Goal: Transaction & Acquisition: Purchase product/service

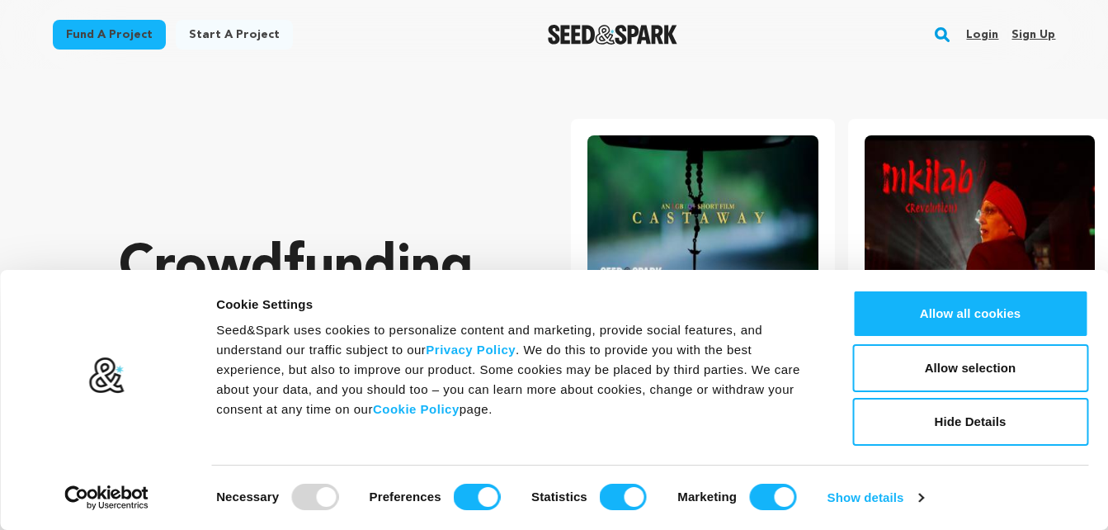
scroll to position [0, 290]
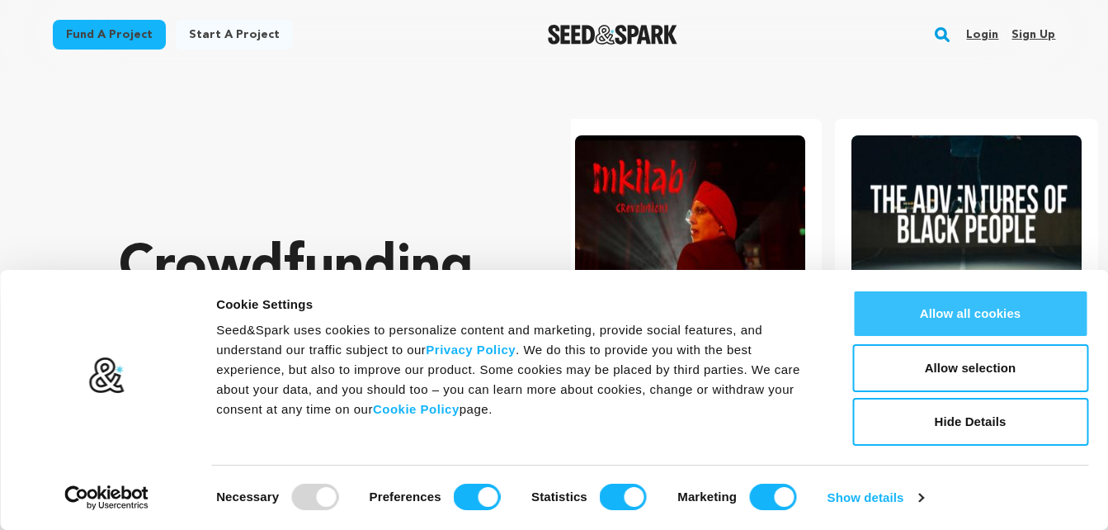
click at [957, 328] on button "Allow all cookies" at bounding box center [971, 314] width 236 height 48
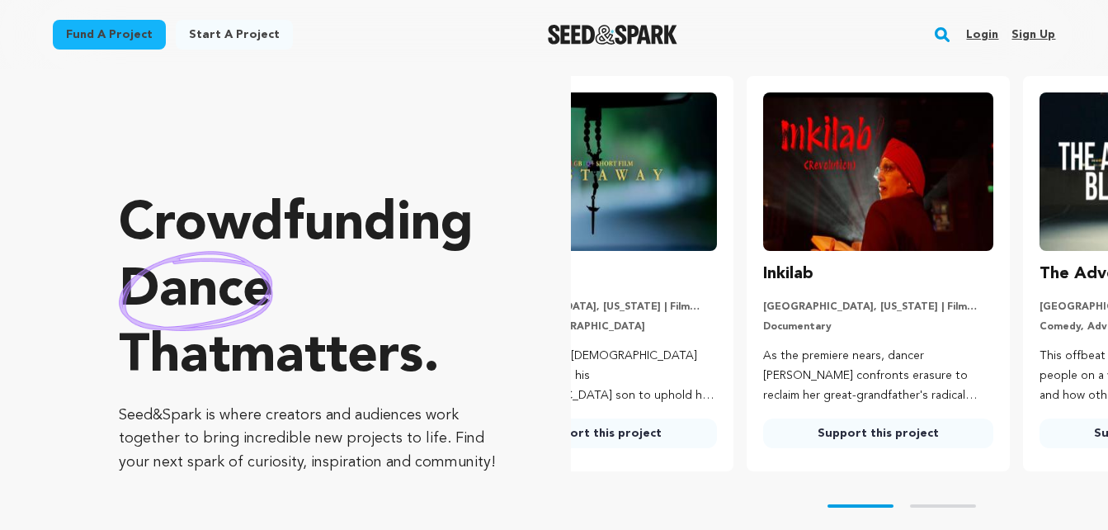
scroll to position [0, 0]
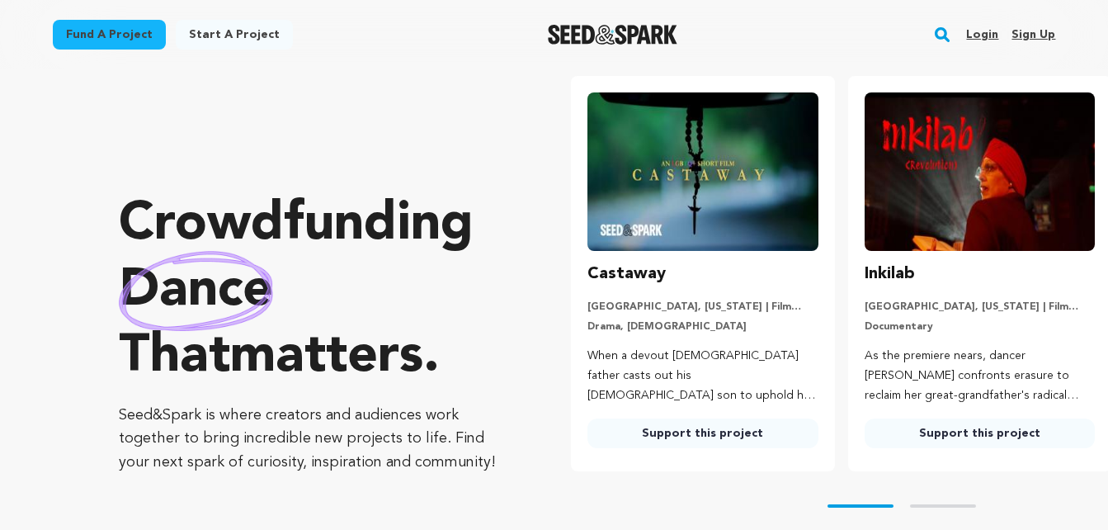
click at [646, 198] on img at bounding box center [703, 171] width 230 height 158
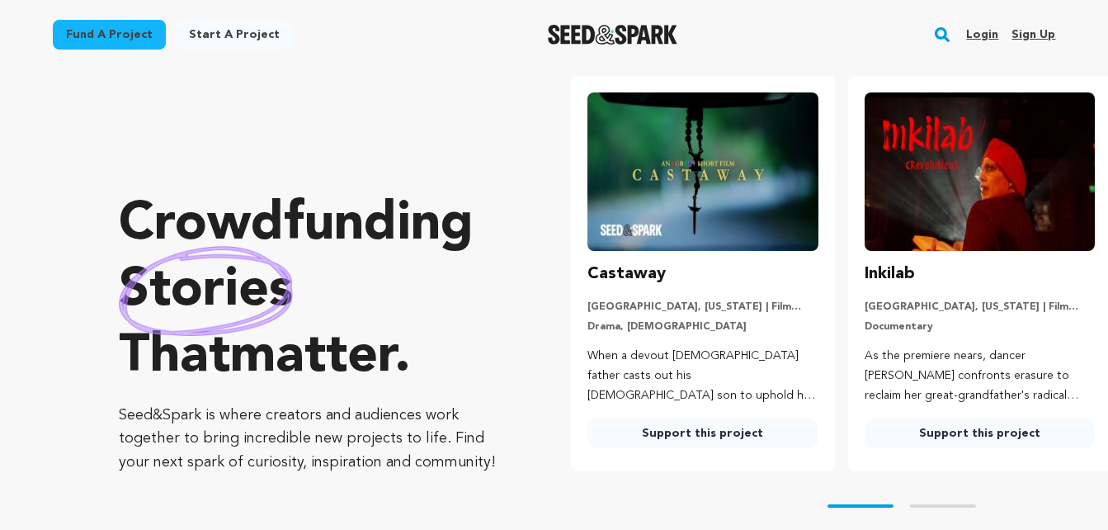
click at [673, 433] on link "Support this project" at bounding box center [703, 433] width 230 height 30
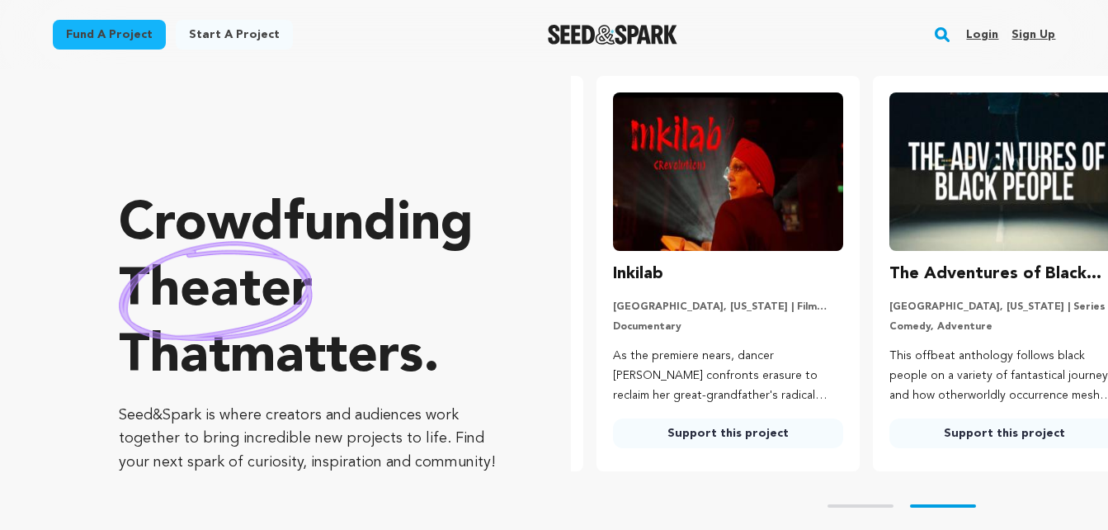
scroll to position [0, 290]
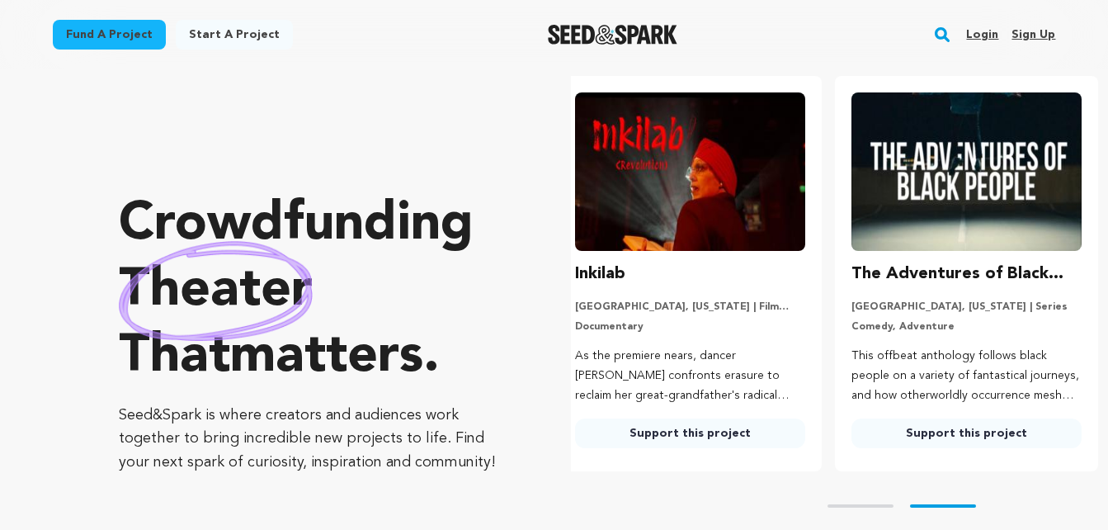
click at [985, 436] on link "Support this project" at bounding box center [967, 433] width 230 height 30
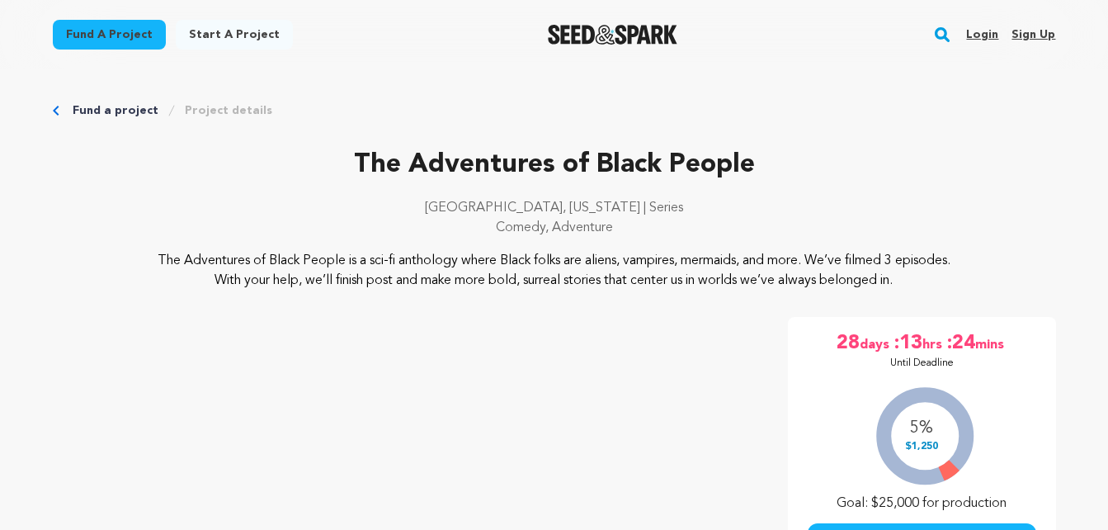
click at [593, 35] on img "Seed&Spark Homepage" at bounding box center [613, 35] width 130 height 20
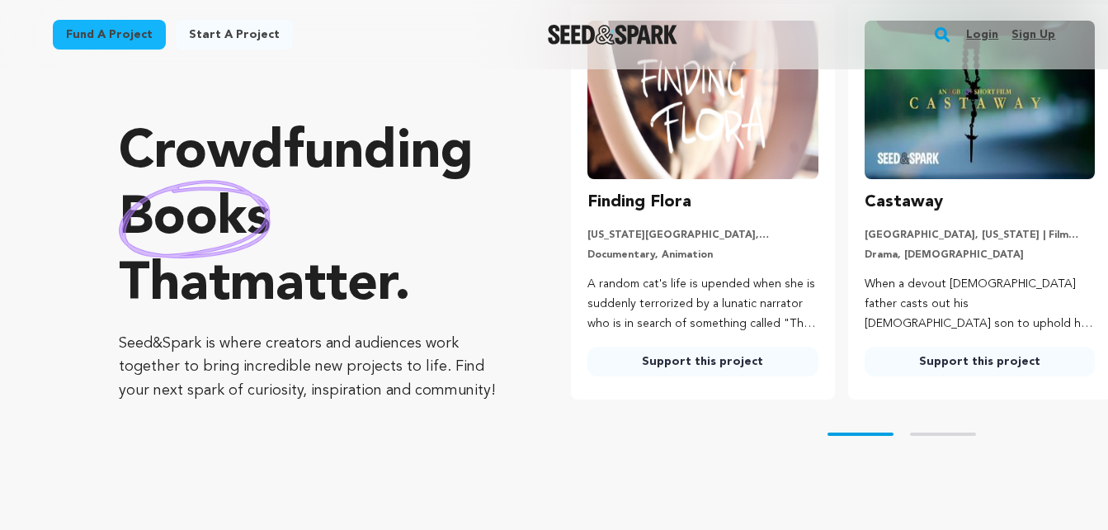
click at [757, 148] on img at bounding box center [703, 100] width 230 height 158
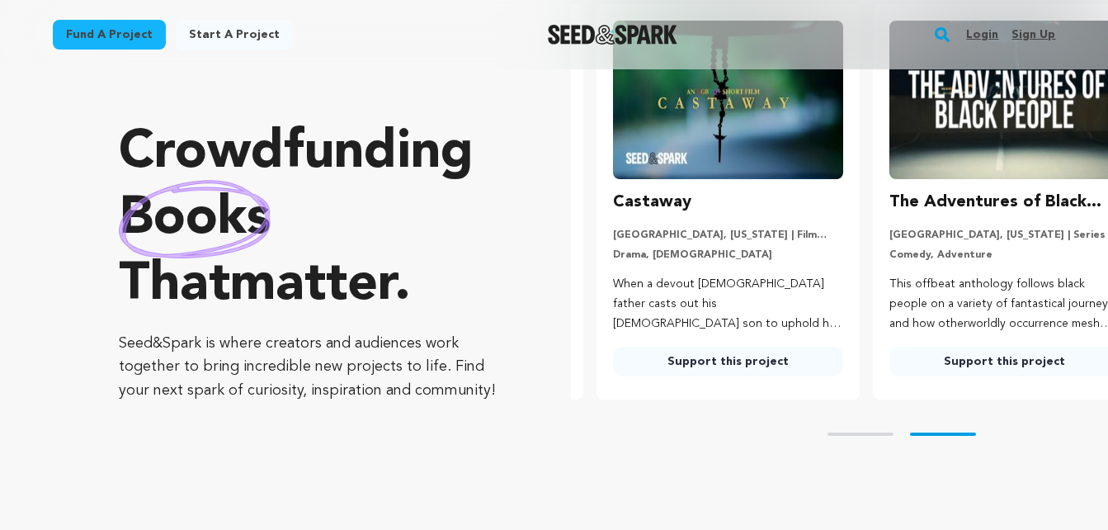
scroll to position [0, 290]
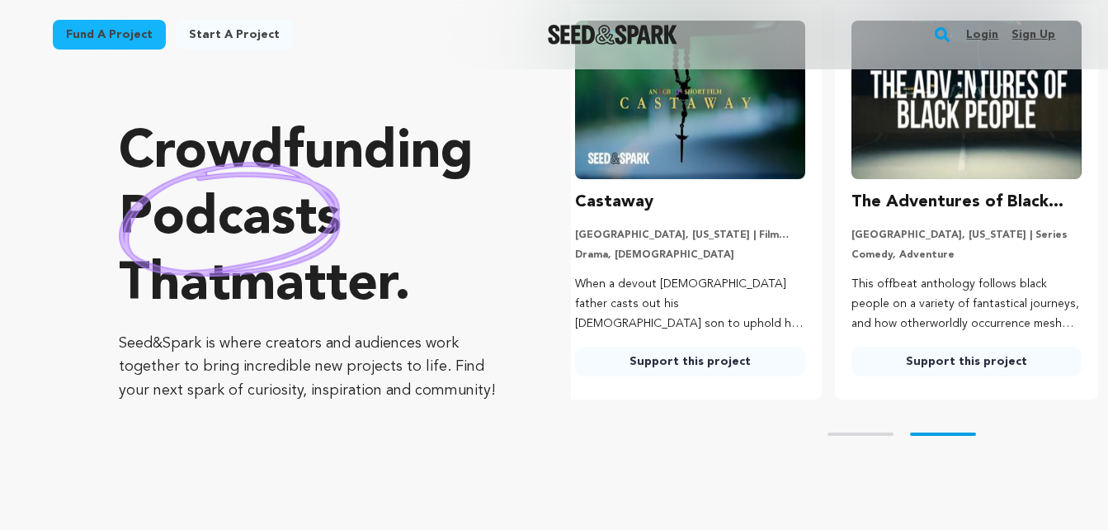
click at [853, 434] on button "Skip to prev slide page" at bounding box center [861, 433] width 66 height 3
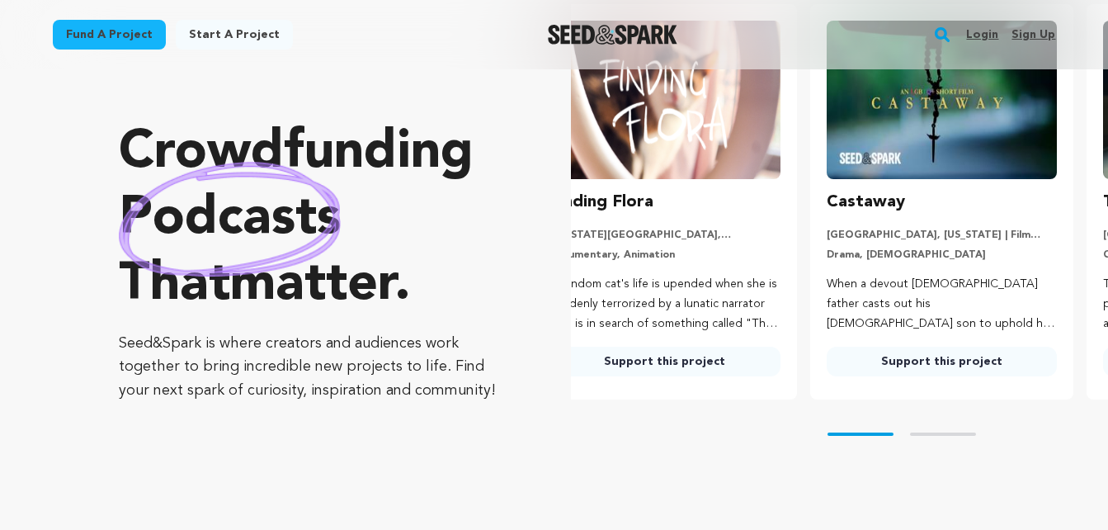
scroll to position [0, 0]
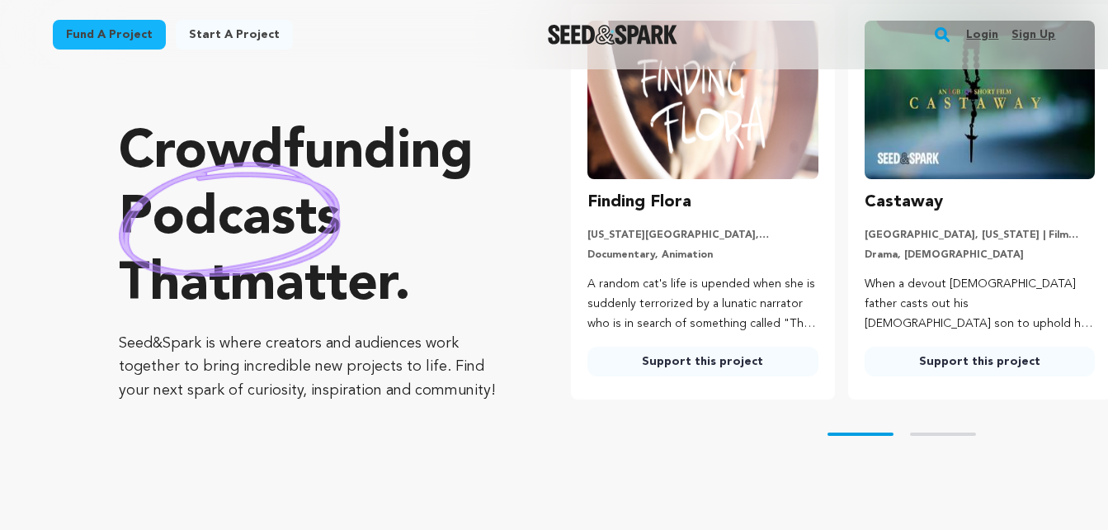
click at [741, 362] on link "Support this project" at bounding box center [703, 362] width 230 height 30
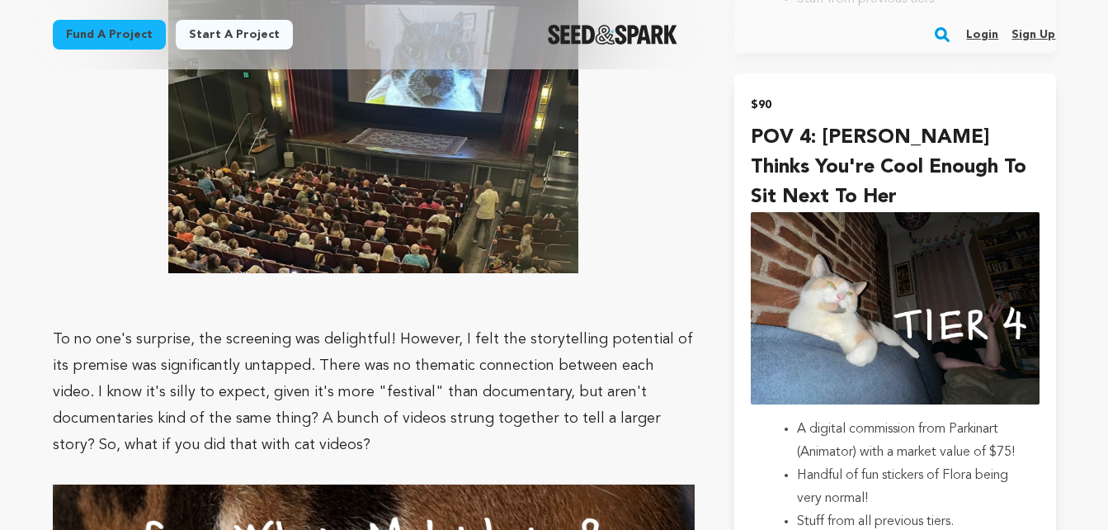
scroll to position [2419, 0]
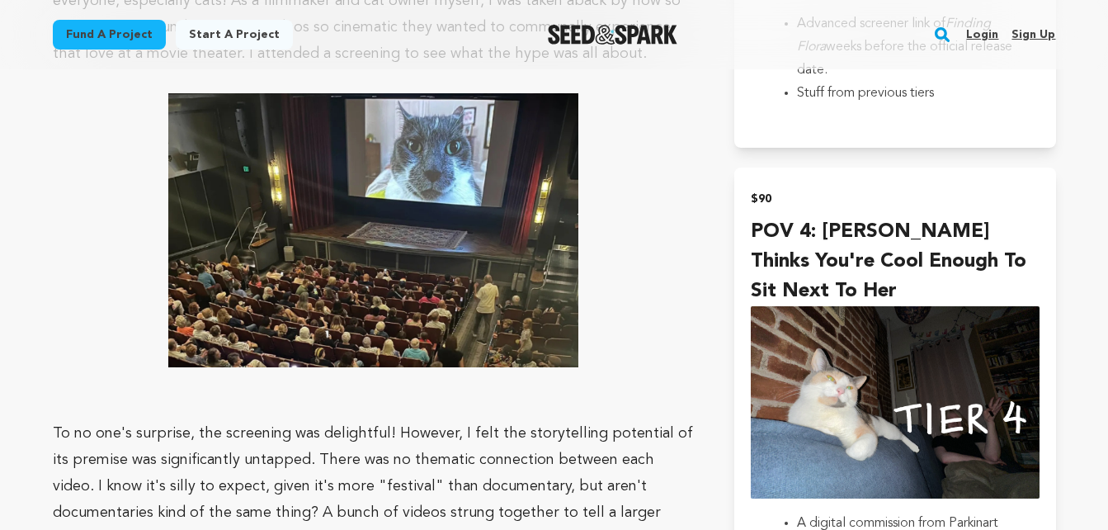
click at [565, 36] on img "Seed&Spark Homepage" at bounding box center [613, 35] width 130 height 20
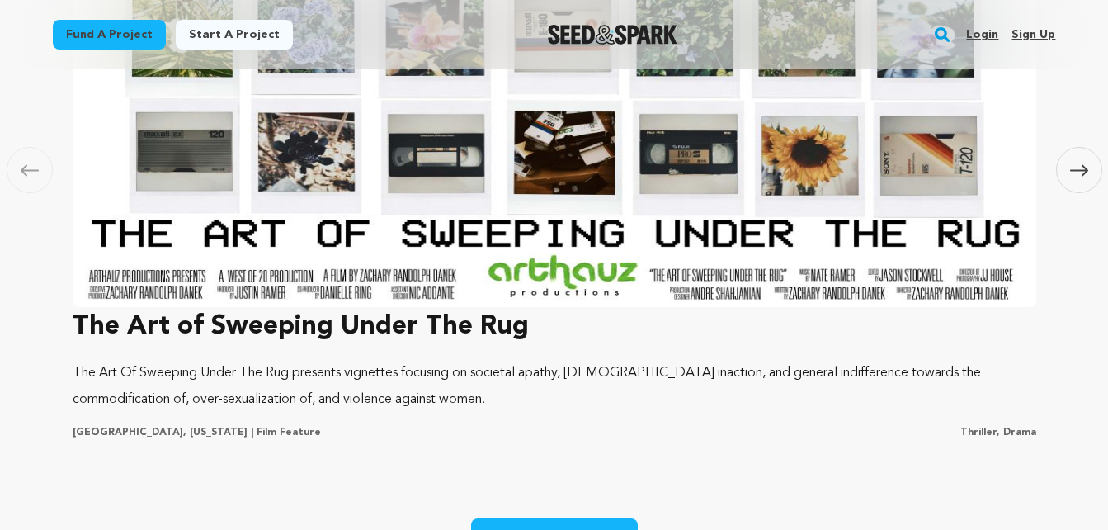
scroll to position [1262, 0]
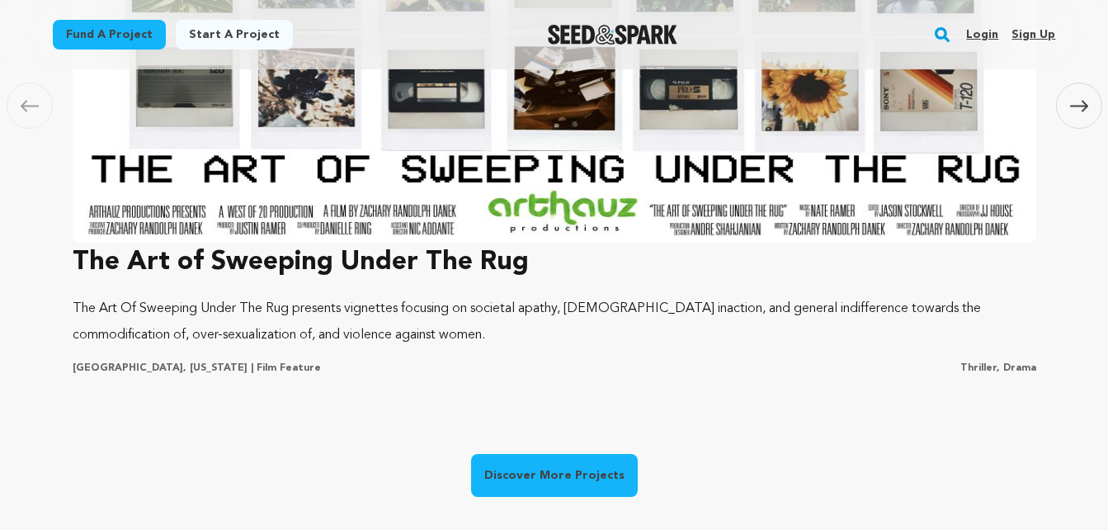
click at [570, 467] on link "Discover More Projects" at bounding box center [554, 475] width 167 height 43
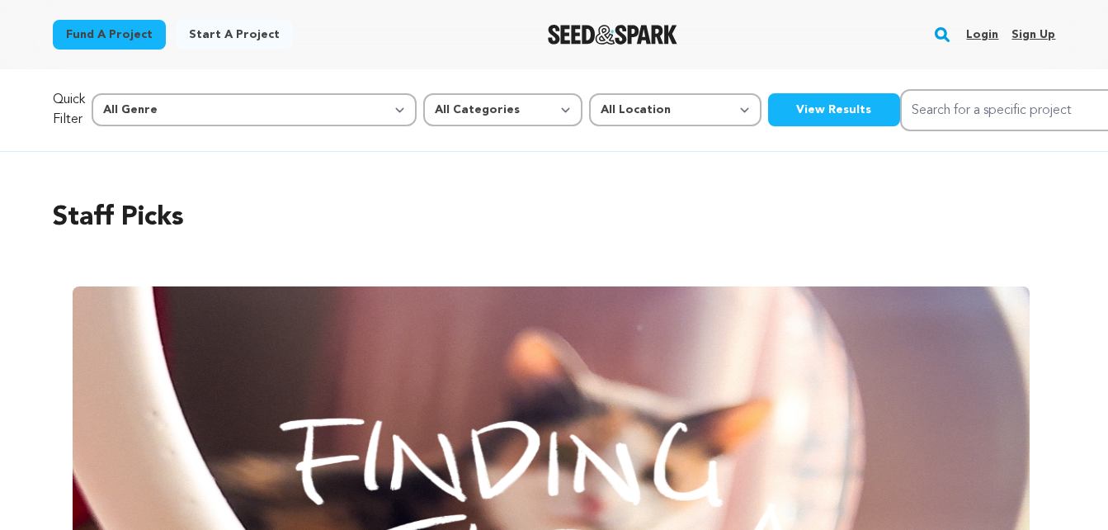
drag, startPoint x: 1100, startPoint y: 50, endPoint x: 1094, endPoint y: 100, distance: 50.7
drag, startPoint x: 1094, startPoint y: 100, endPoint x: 1062, endPoint y: 218, distance: 122.3
click at [1062, 218] on div "Staff Picks Carousel Skip to previous slide page Carousel Finding Flora Marlon …" at bounding box center [554, 538] width 1056 height 772
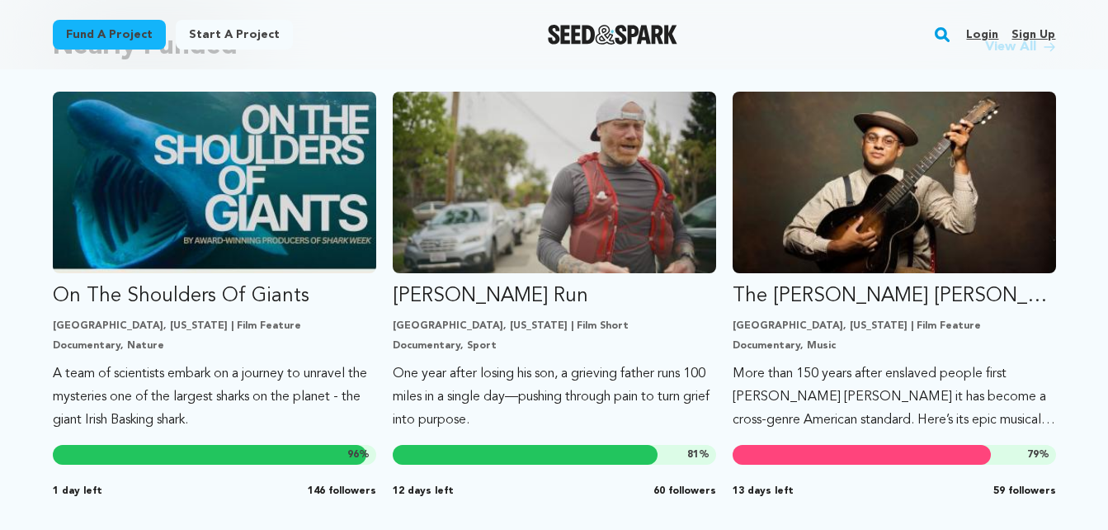
scroll to position [1417, 0]
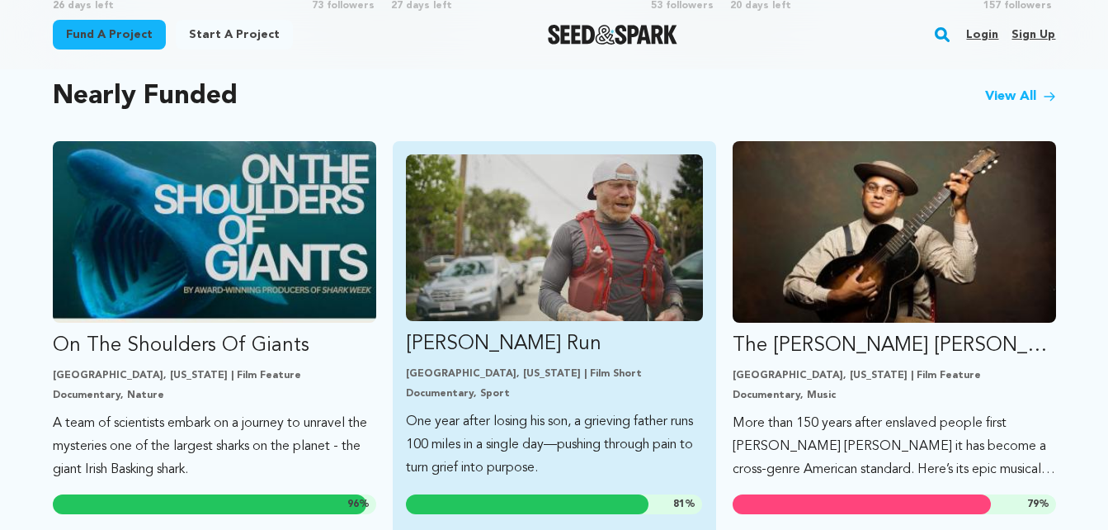
click at [605, 262] on img "Fund Ryan’s Run" at bounding box center [554, 237] width 297 height 167
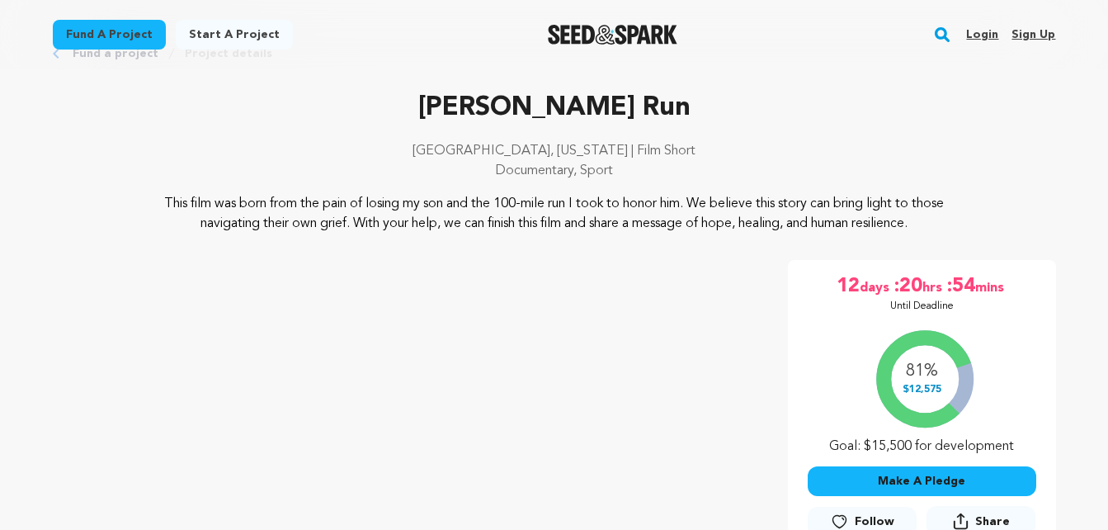
scroll to position [32, 0]
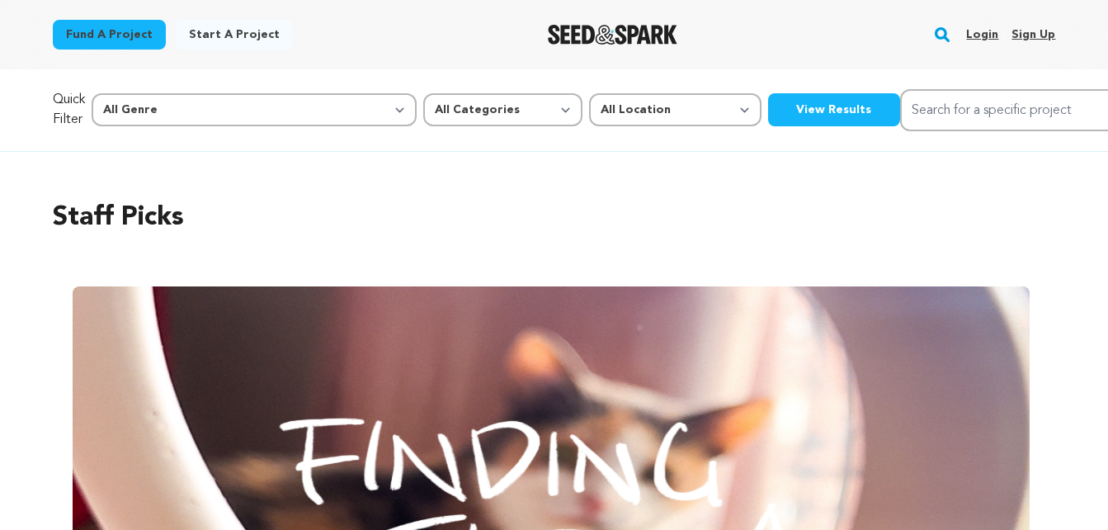
scroll to position [1417, 0]
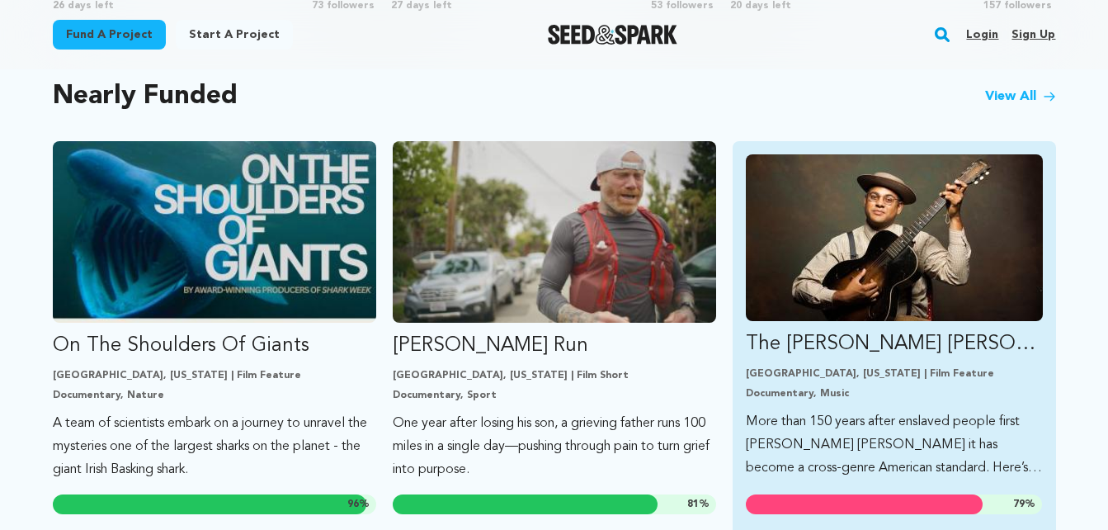
click at [824, 284] on img "Fund The Liza Jane Sessions" at bounding box center [894, 237] width 297 height 167
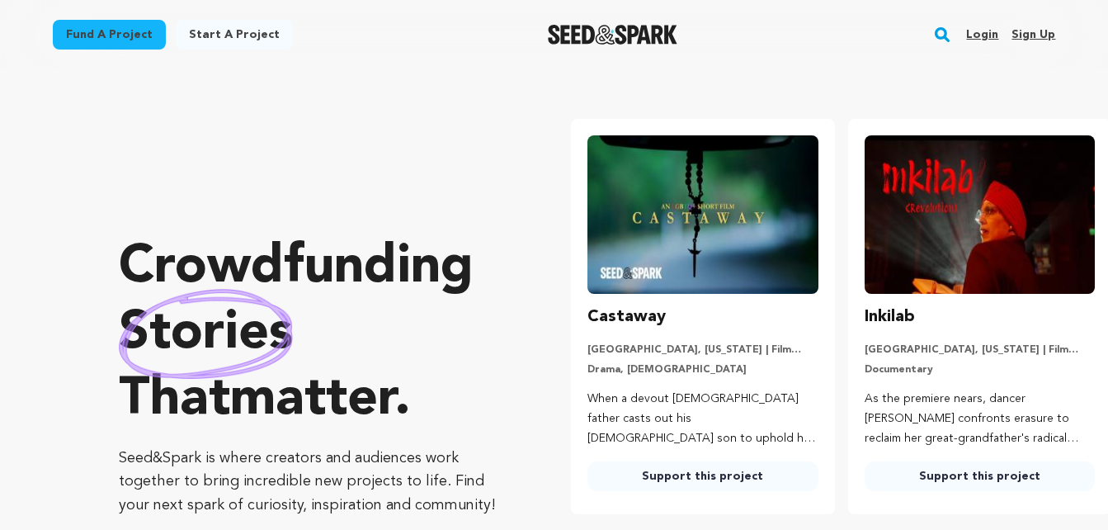
scroll to position [1331, 0]
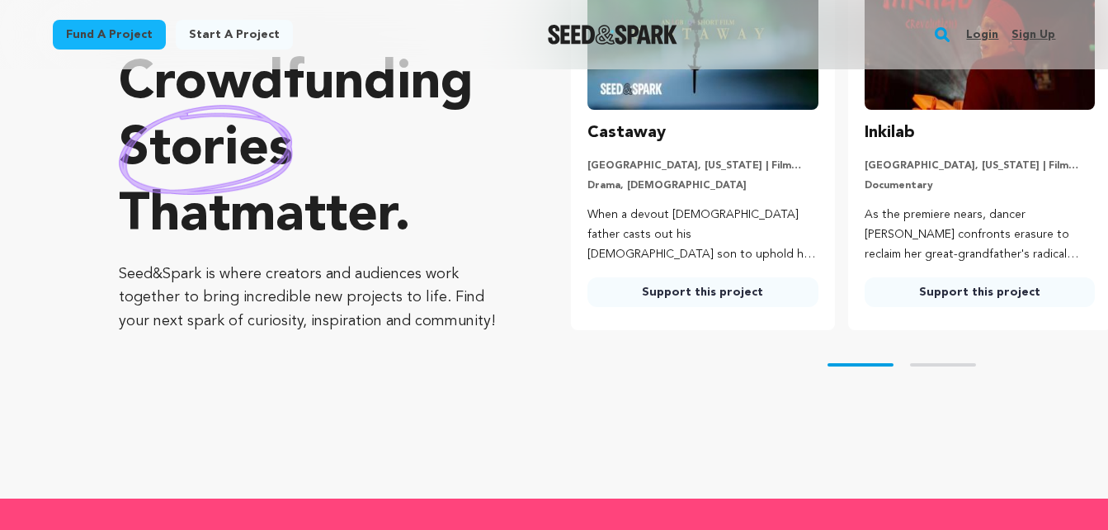
scroll to position [115, 0]
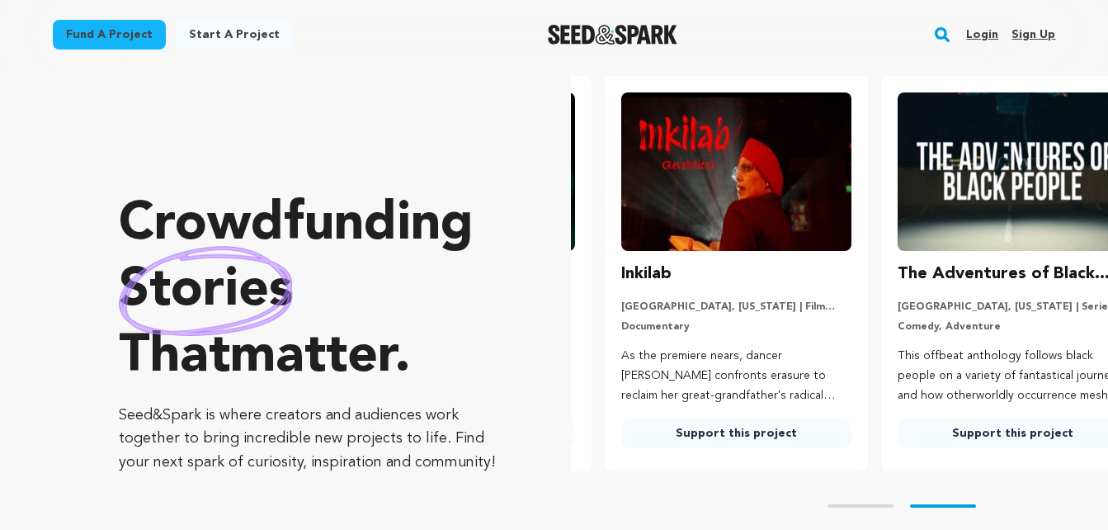
scroll to position [0, 290]
